Goal: Submit feedback/report problem

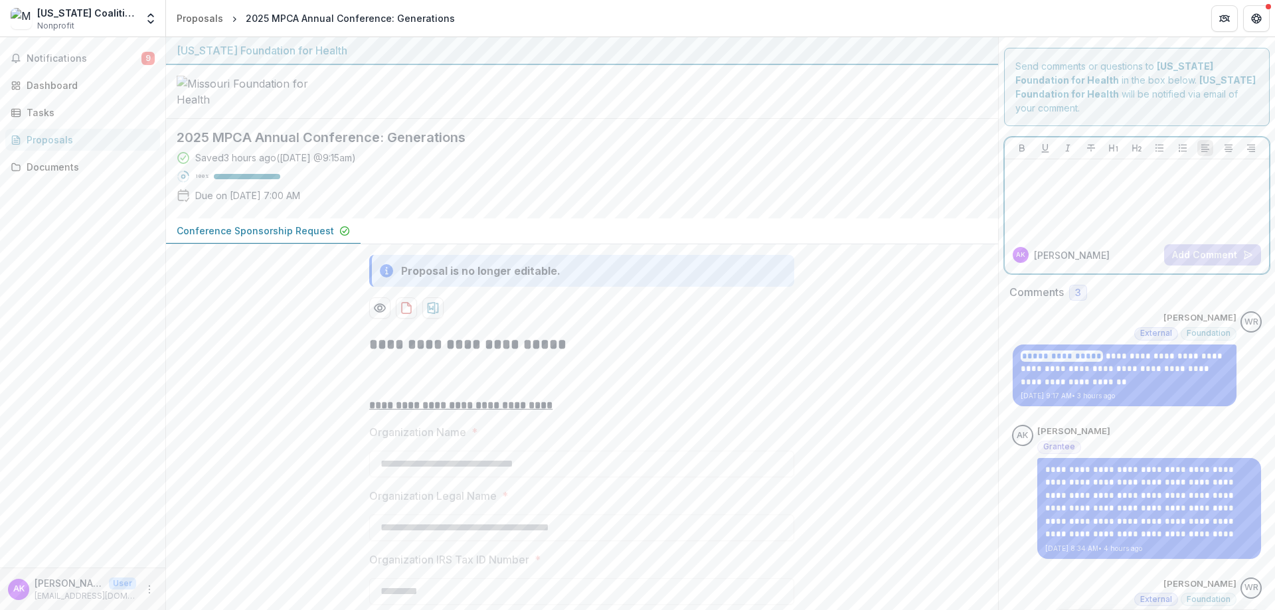
click at [1076, 185] on div at bounding box center [1137, 198] width 254 height 66
click at [1173, 244] on button "Add Comment" at bounding box center [1212, 254] width 97 height 21
